Goal: Navigation & Orientation: Find specific page/section

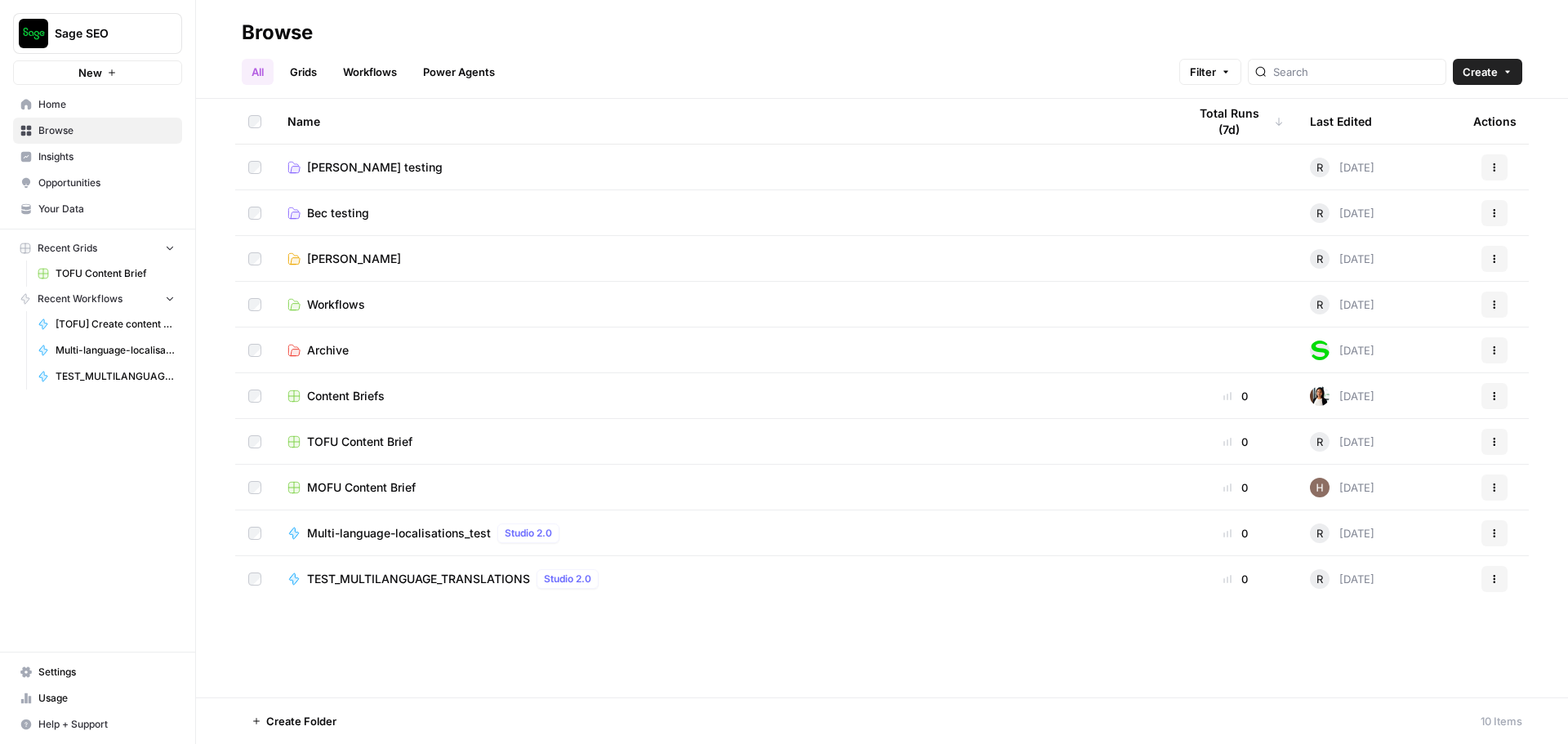
click at [72, 674] on span "Settings" at bounding box center [106, 673] width 136 height 15
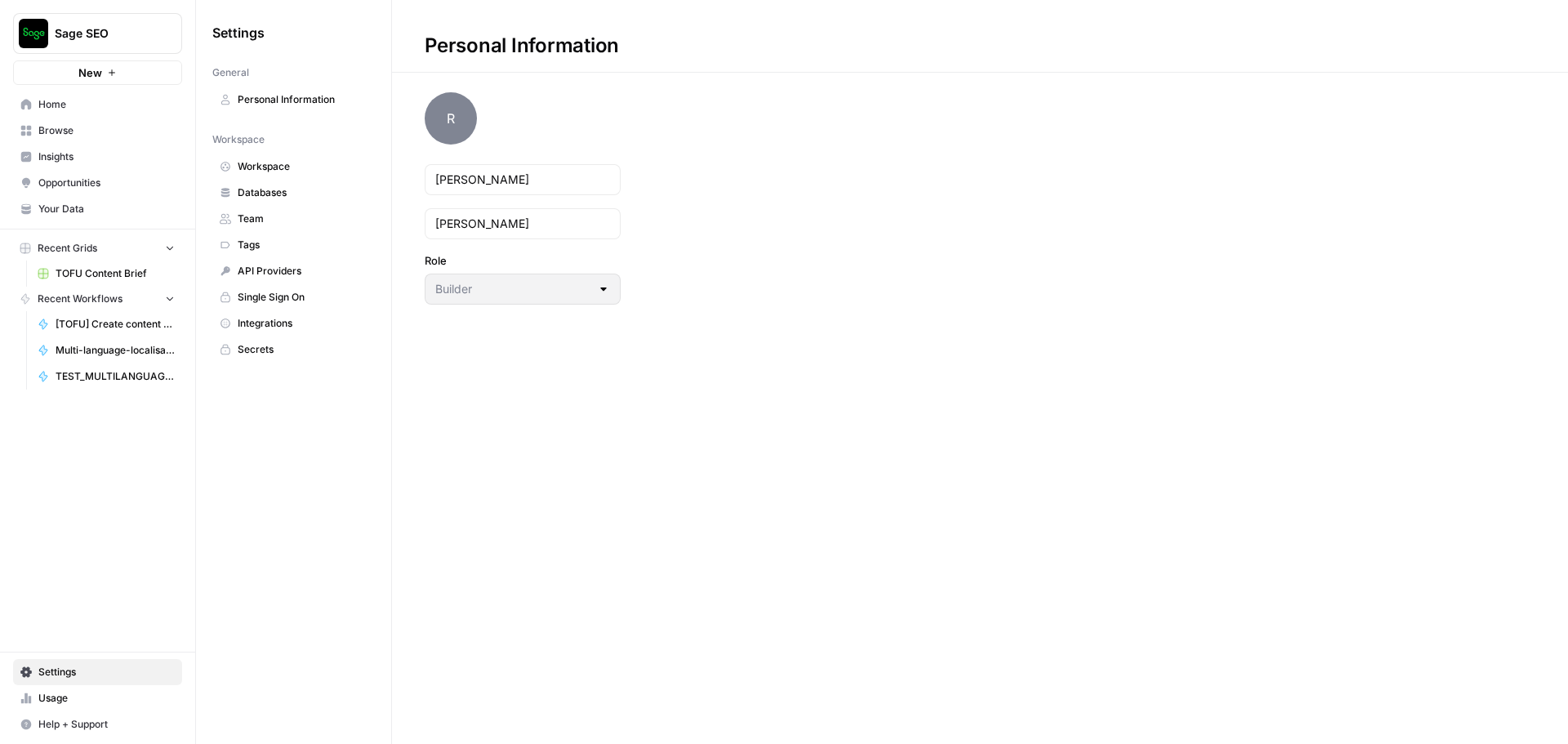
click at [309, 221] on span "Team" at bounding box center [302, 219] width 130 height 15
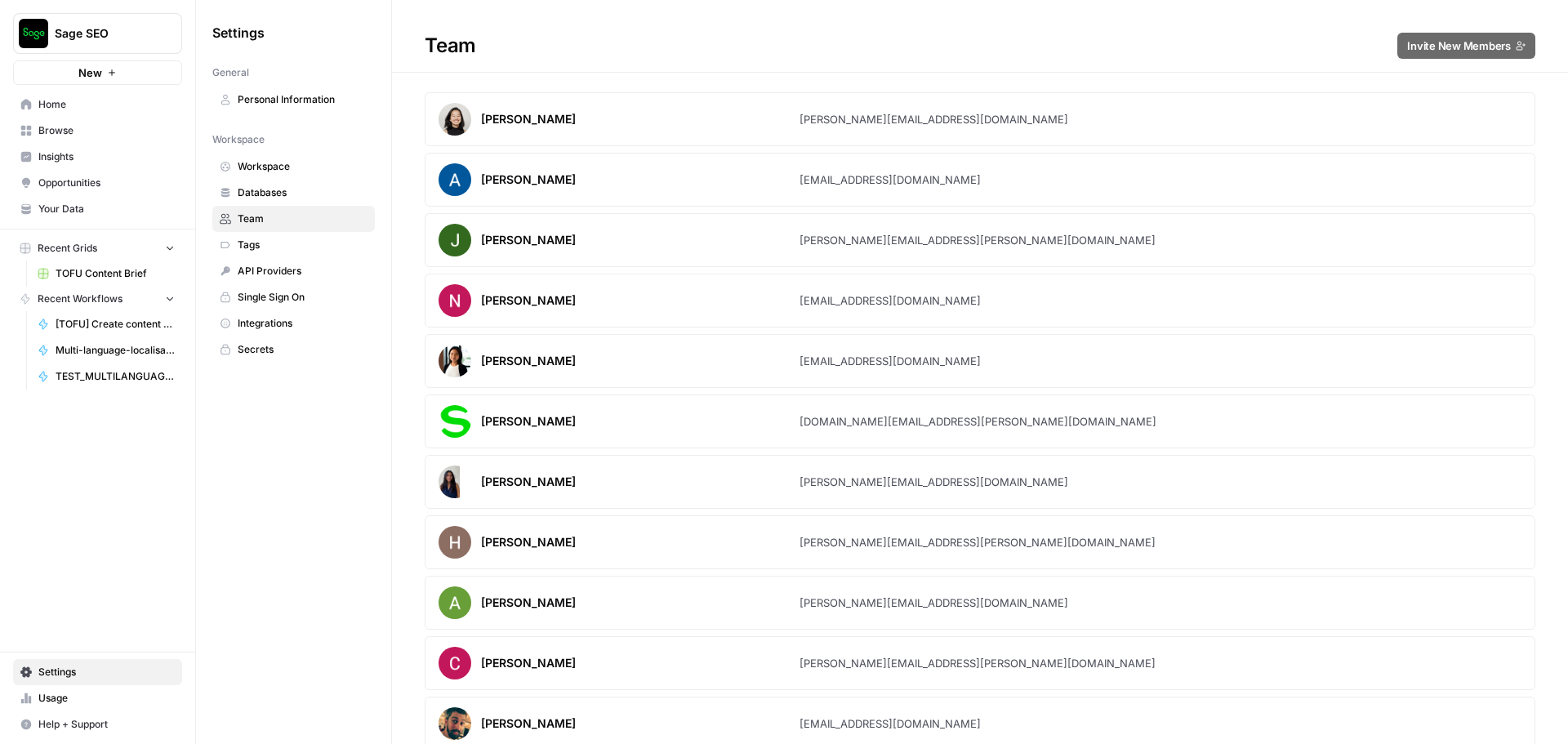
click at [90, 106] on span "Home" at bounding box center [106, 104] width 136 height 15
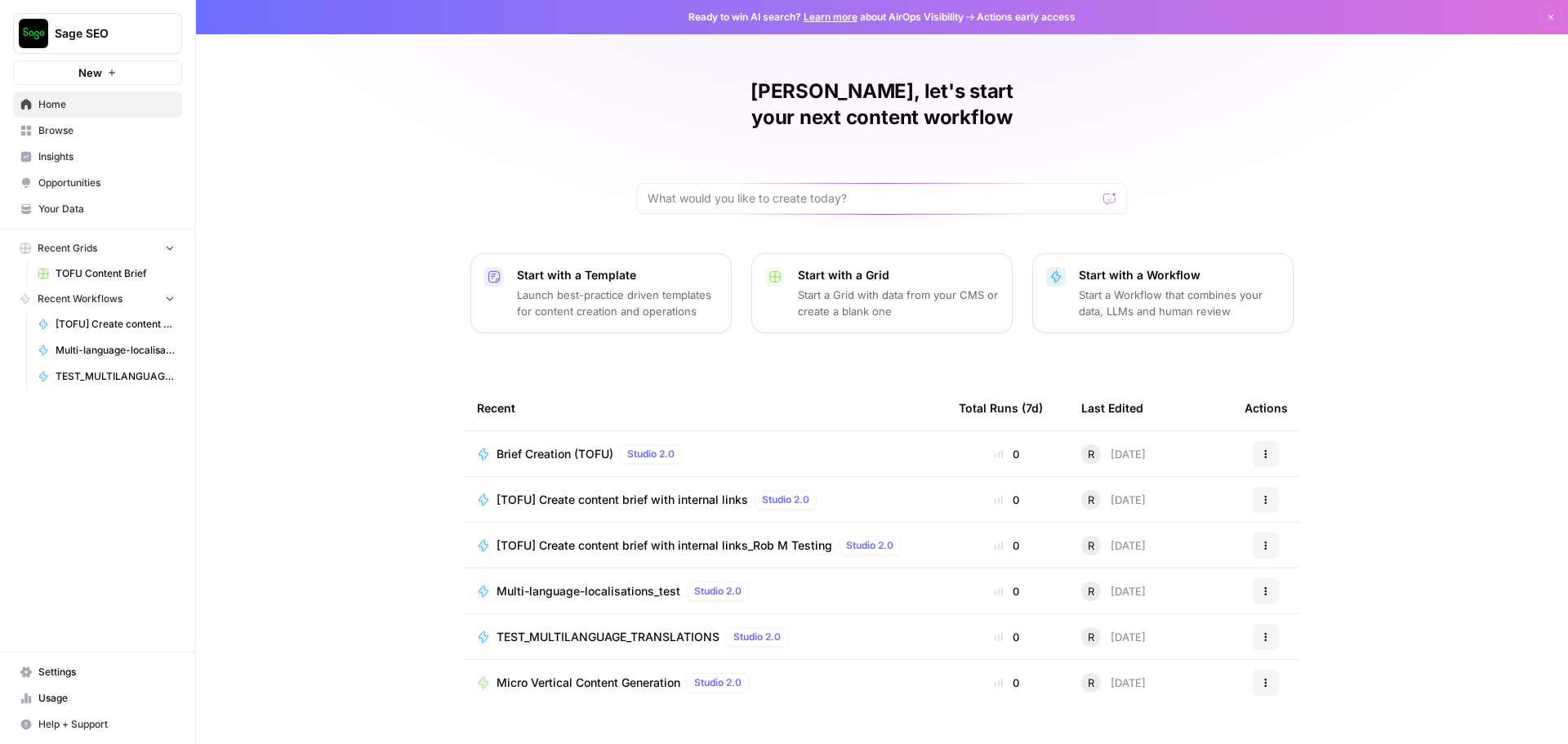
click at [60, 677] on span "Settings" at bounding box center [106, 673] width 136 height 15
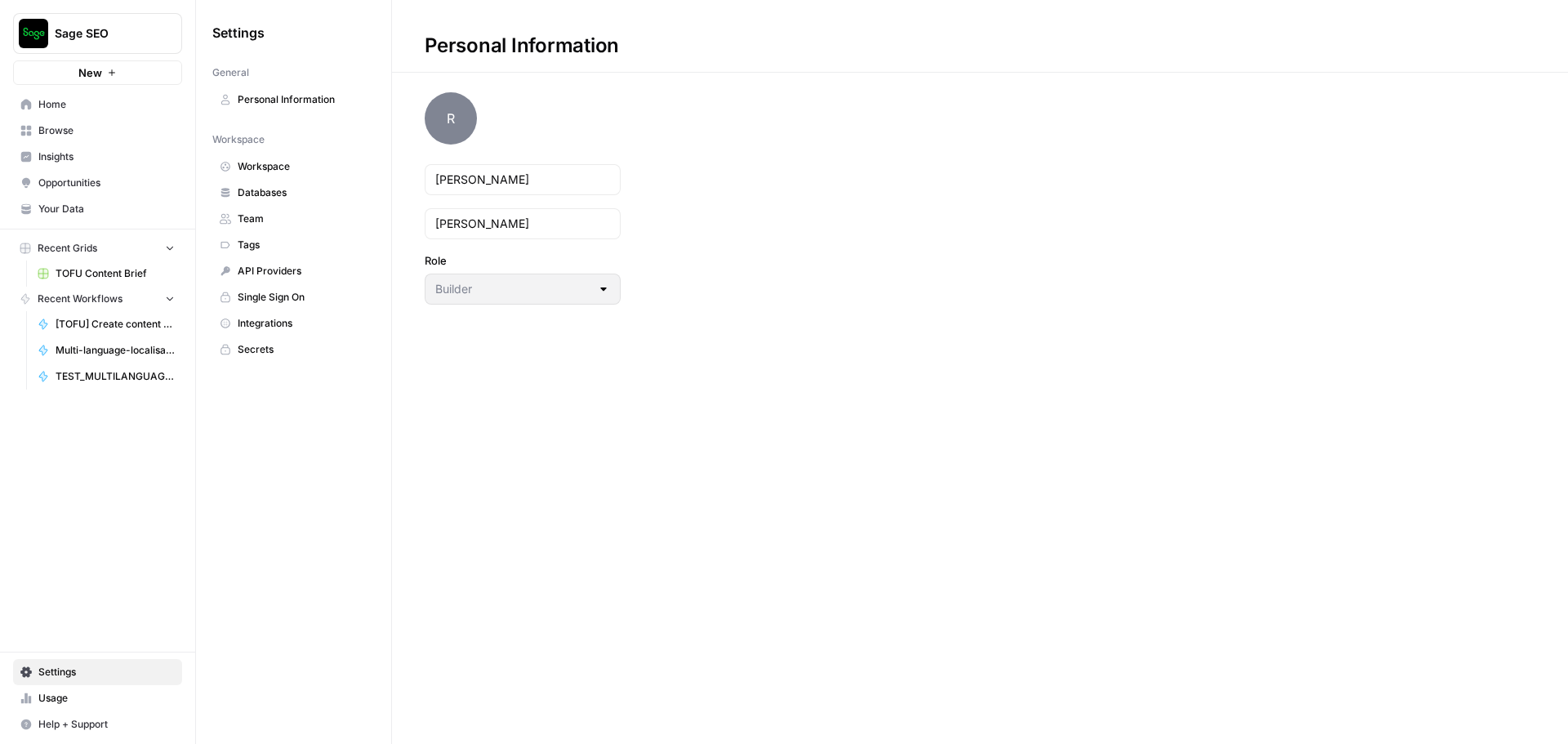
click at [293, 216] on span "Team" at bounding box center [302, 219] width 130 height 15
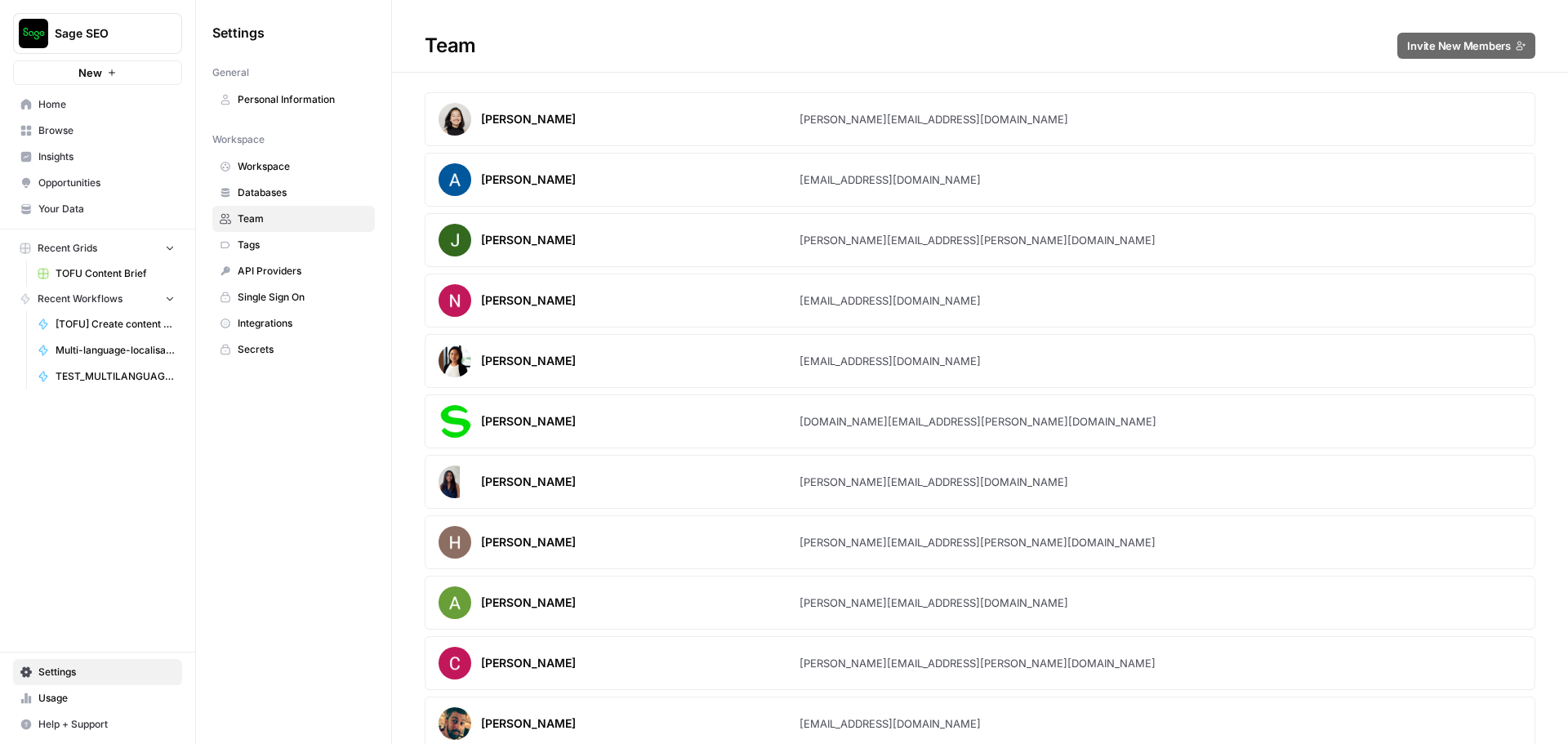
click at [68, 110] on span "Home" at bounding box center [106, 104] width 136 height 15
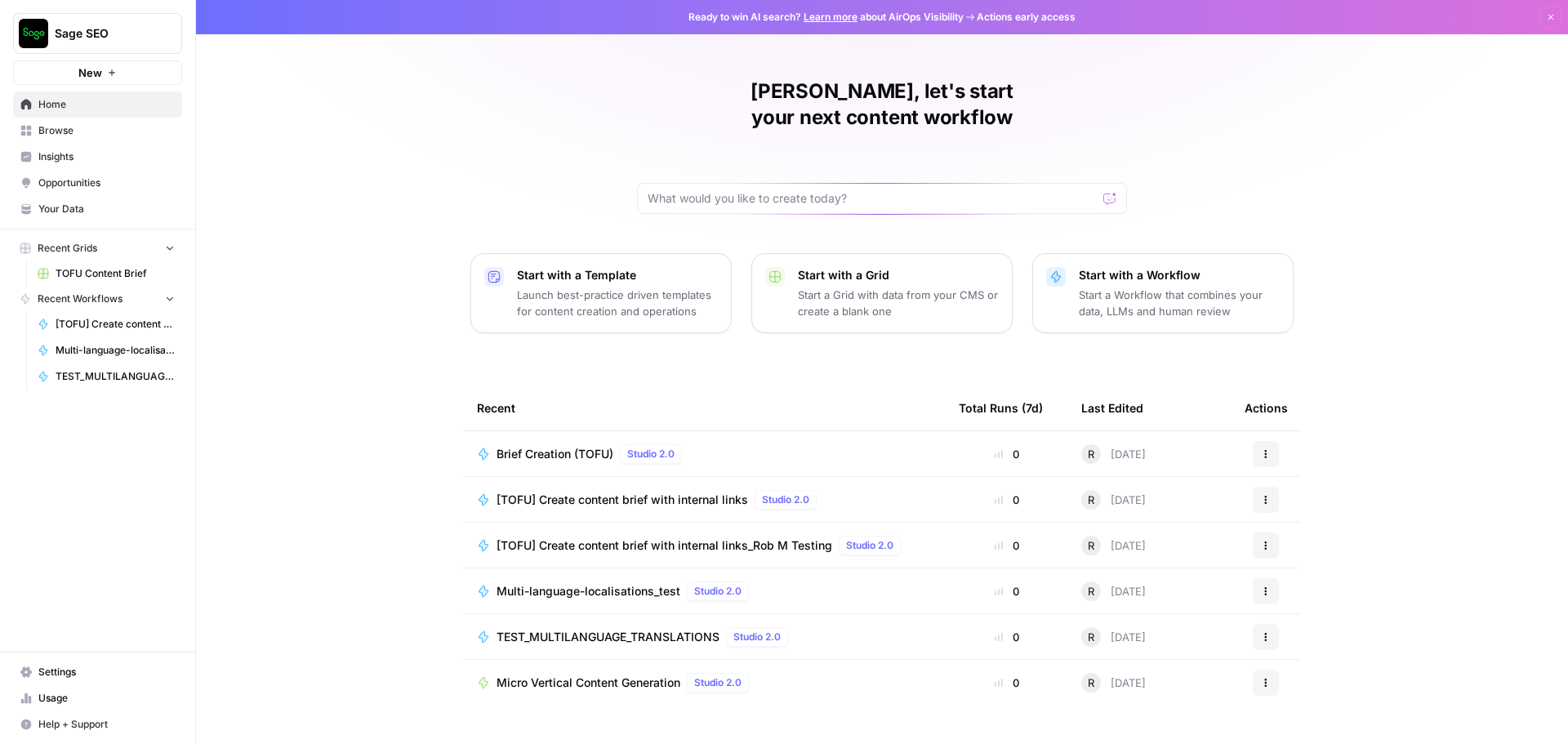
click at [578, 110] on div "[PERSON_NAME], let's start your next content workflow Start with a Template Lau…" at bounding box center [882, 389] width 1372 height 778
